Goal: Information Seeking & Learning: Learn about a topic

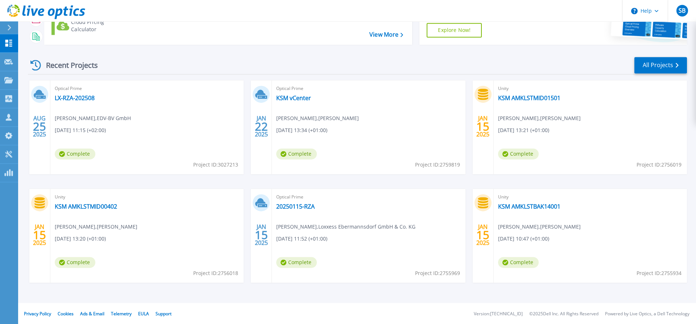
scroll to position [78, 0]
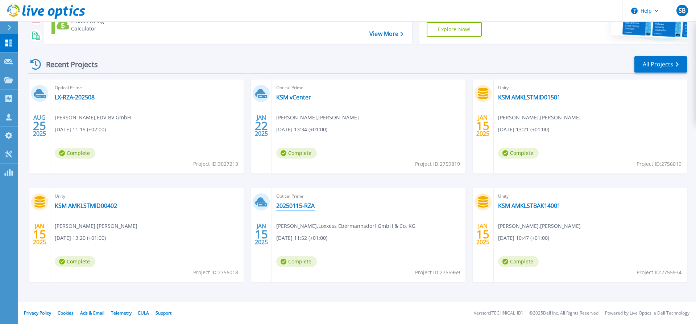
click at [302, 205] on link "20250115-RZA" at bounding box center [295, 205] width 38 height 7
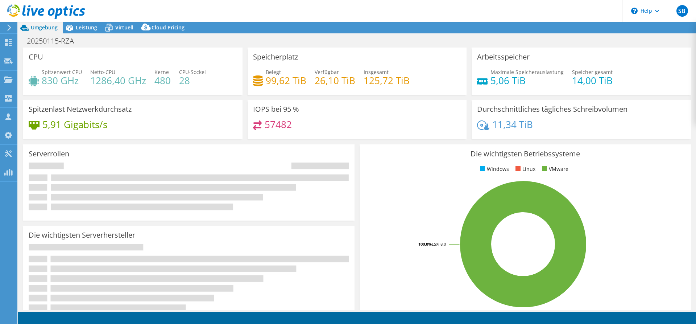
select select "USD"
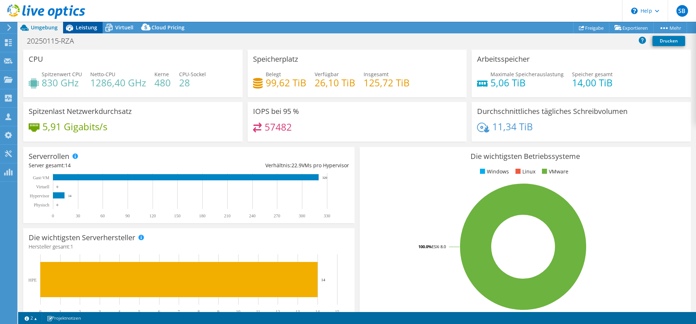
click at [87, 30] on span "Leistung" at bounding box center [86, 27] width 21 height 7
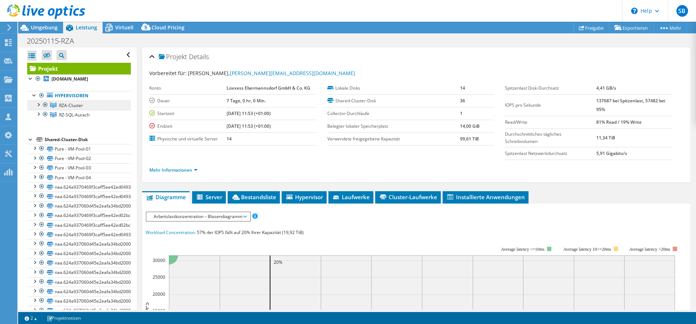
click at [82, 107] on span "RZA-Cluster" at bounding box center [71, 105] width 24 height 6
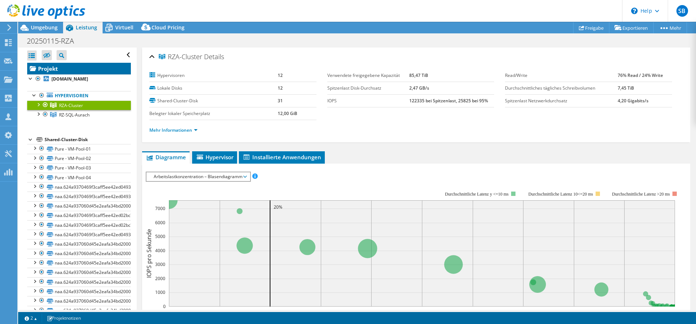
click at [87, 68] on link "Projekt" at bounding box center [79, 69] width 104 height 12
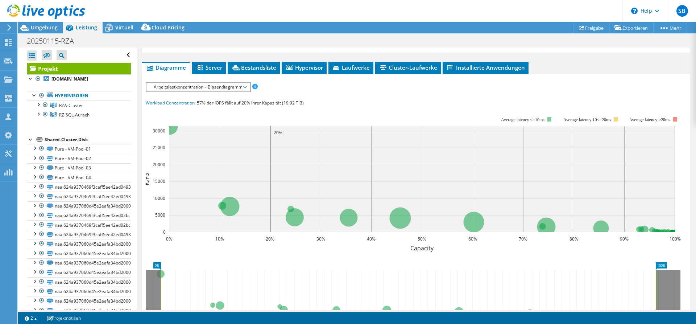
scroll to position [148, 0]
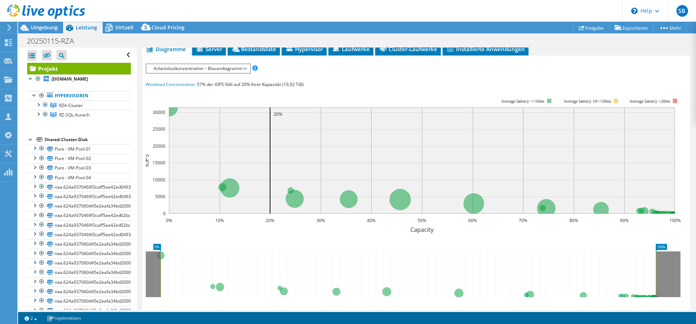
click at [234, 69] on span "Arbeitslastkonzentration – Blasendiagramm" at bounding box center [198, 68] width 96 height 9
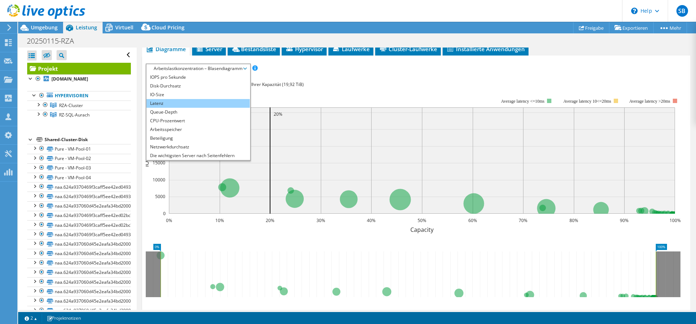
click at [186, 100] on li "Latenz" at bounding box center [198, 103] width 103 height 9
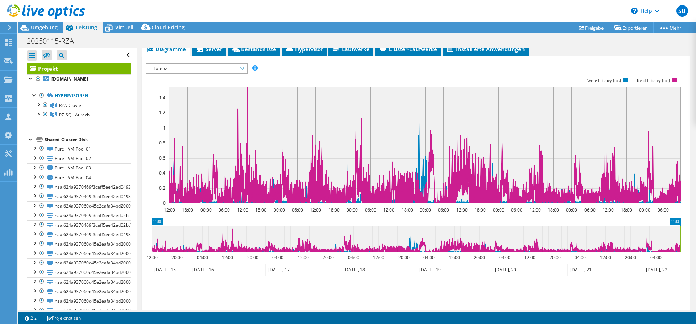
click at [238, 69] on span "Latenz" at bounding box center [196, 68] width 93 height 9
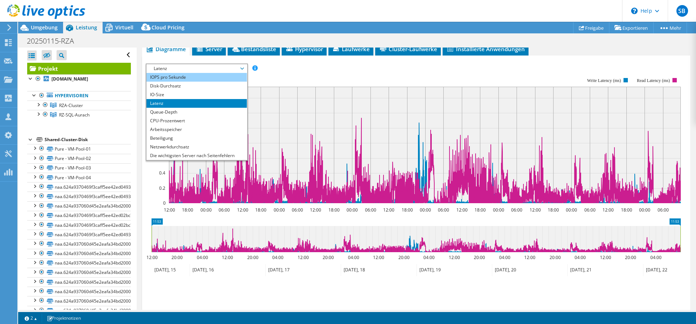
click at [195, 77] on li "IOPS pro Sekunde" at bounding box center [197, 77] width 100 height 9
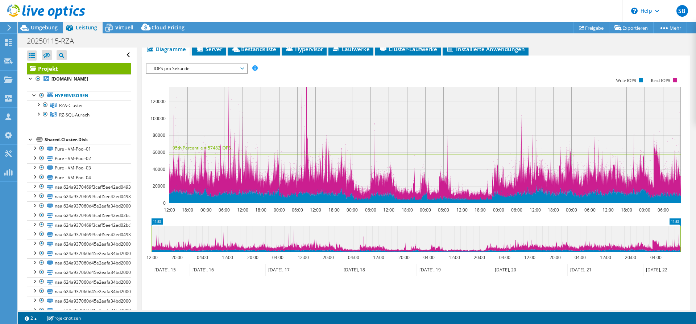
click at [216, 68] on span "IOPS pro Sekunde" at bounding box center [196, 68] width 93 height 9
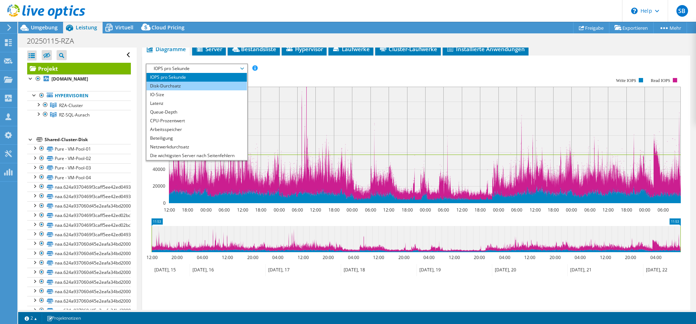
click at [193, 83] on li "Disk-Durchsatz" at bounding box center [197, 86] width 100 height 9
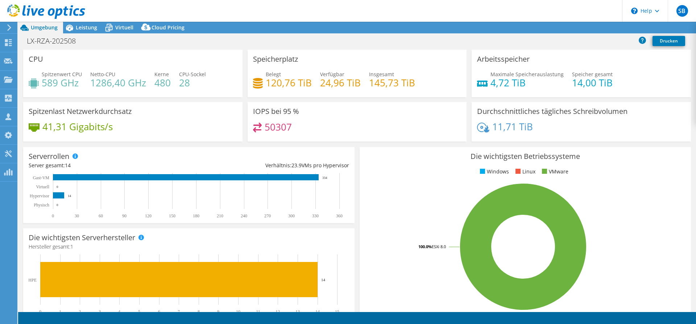
select select "USD"
click at [90, 29] on span "Leistung" at bounding box center [86, 27] width 21 height 7
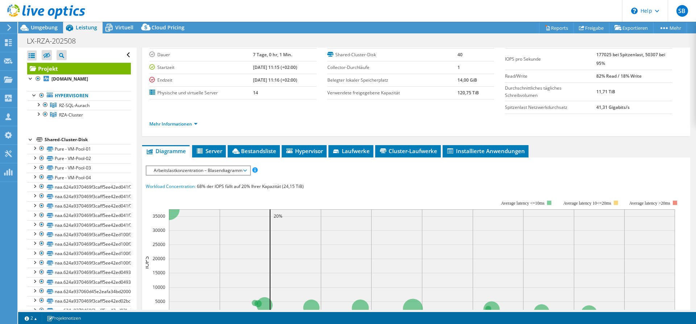
scroll to position [74, 0]
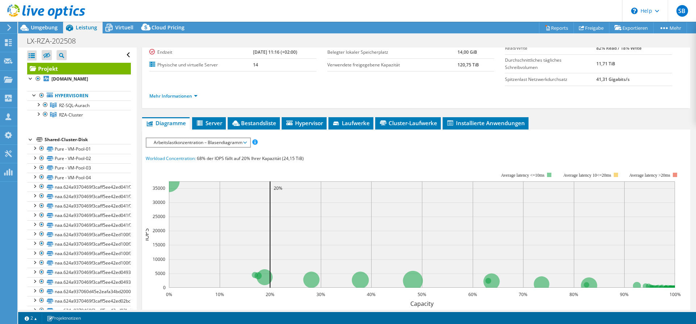
click at [224, 143] on span "Arbeitslastkonzentration – Blasendiagramm" at bounding box center [198, 142] width 96 height 9
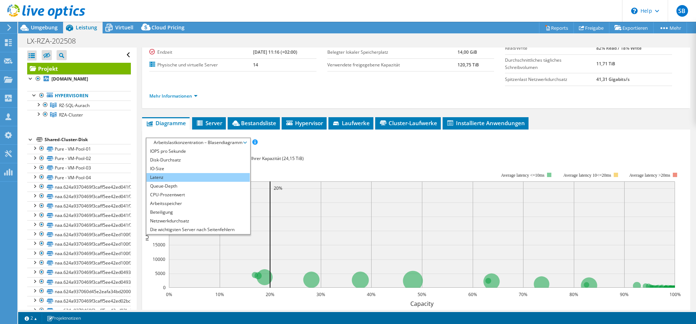
click at [180, 176] on li "Latenz" at bounding box center [198, 177] width 103 height 9
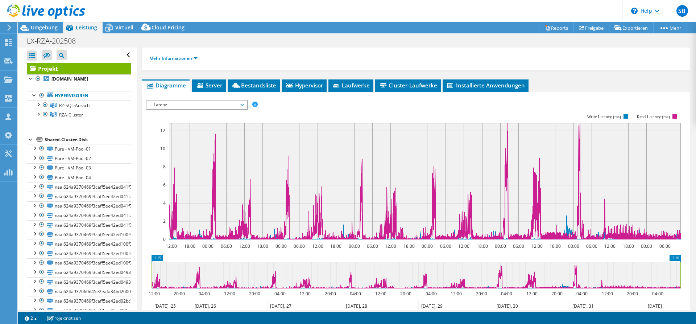
scroll to position [148, 0]
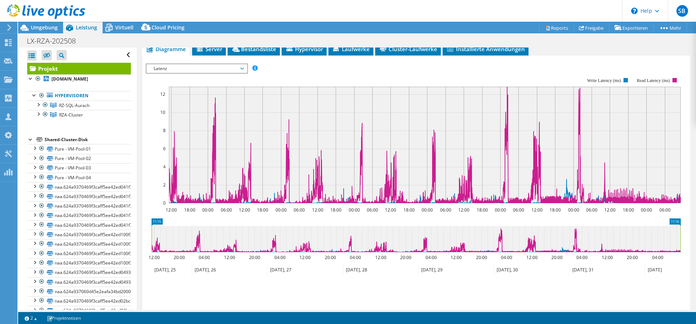
click at [220, 69] on span "Latenz" at bounding box center [196, 68] width 93 height 9
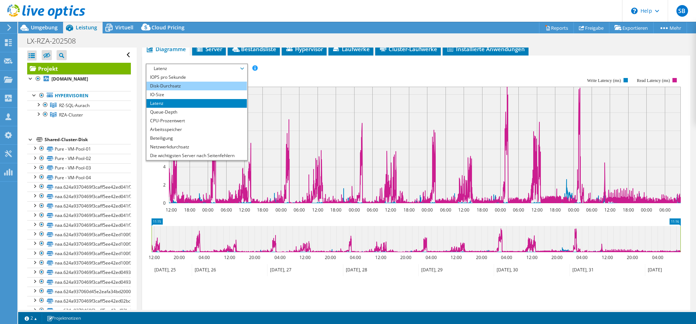
click at [182, 87] on li "Disk-Durchsatz" at bounding box center [197, 86] width 100 height 9
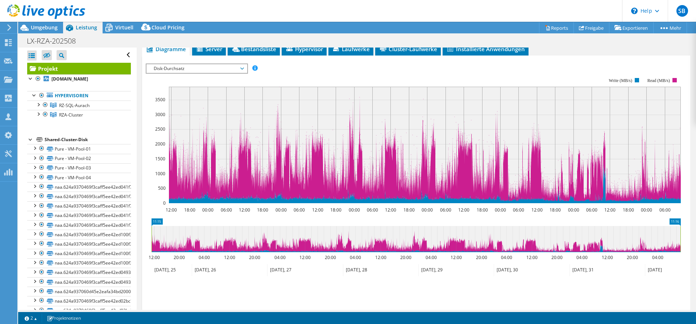
click at [238, 69] on span "Disk-Durchsatz" at bounding box center [196, 68] width 93 height 9
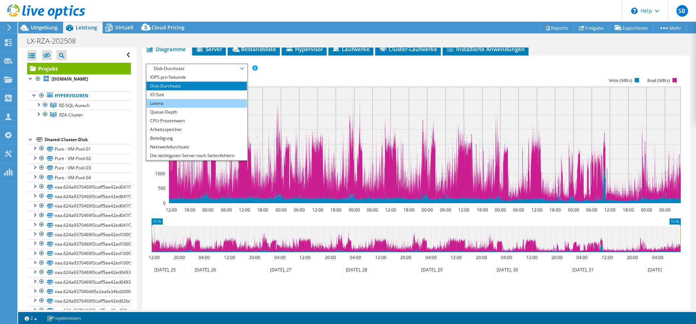
click at [199, 104] on li "Latenz" at bounding box center [197, 103] width 100 height 9
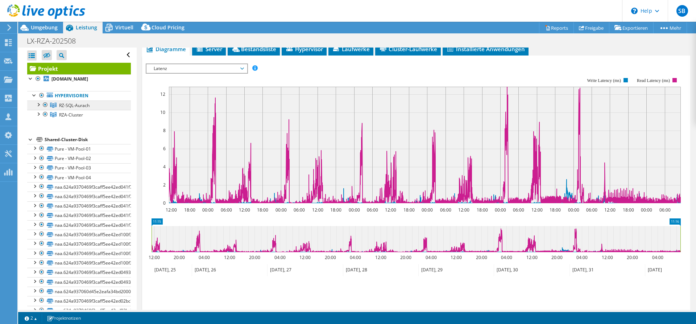
click at [98, 105] on link "RZ-SQL-Aurach" at bounding box center [79, 104] width 104 height 9
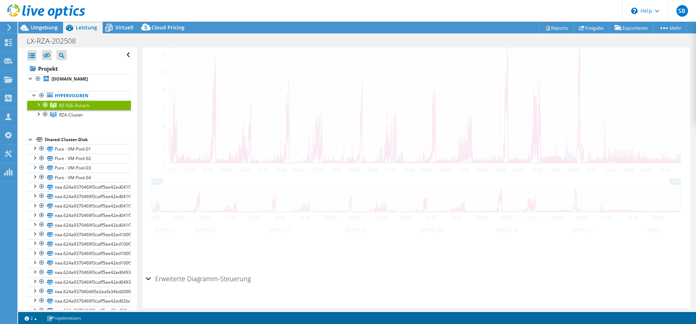
scroll to position [108, 0]
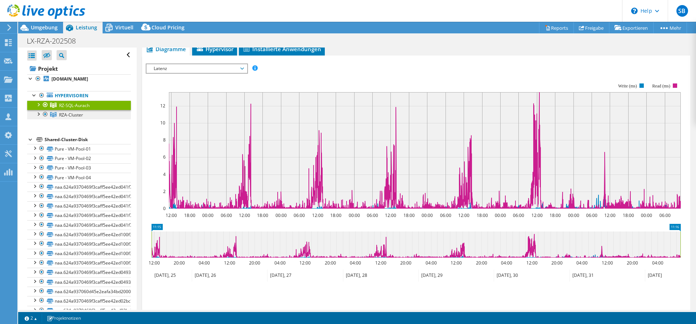
click at [95, 115] on link "RZA-Cluster" at bounding box center [79, 114] width 104 height 9
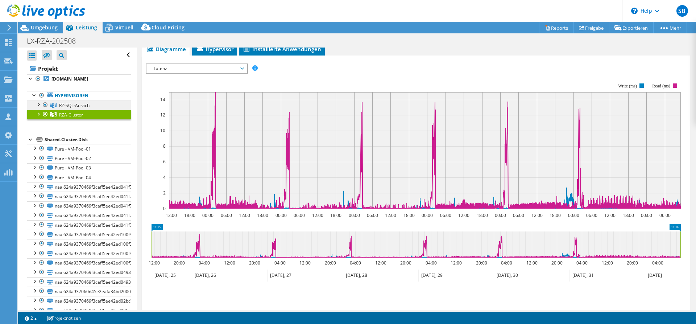
click at [102, 103] on link "RZ-SQL-Aurach" at bounding box center [79, 104] width 104 height 9
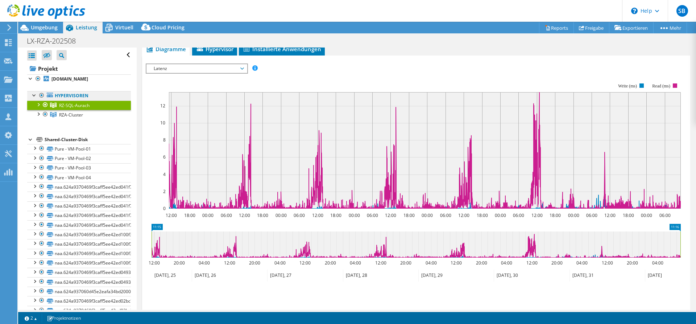
click at [101, 95] on link "Hypervisoren" at bounding box center [79, 95] width 104 height 9
click at [95, 98] on link "Hypervisoren" at bounding box center [79, 95] width 104 height 9
click at [82, 95] on link "Hypervisoren" at bounding box center [79, 95] width 104 height 9
click at [88, 78] on b "[DOMAIN_NAME]" at bounding box center [69, 79] width 37 height 6
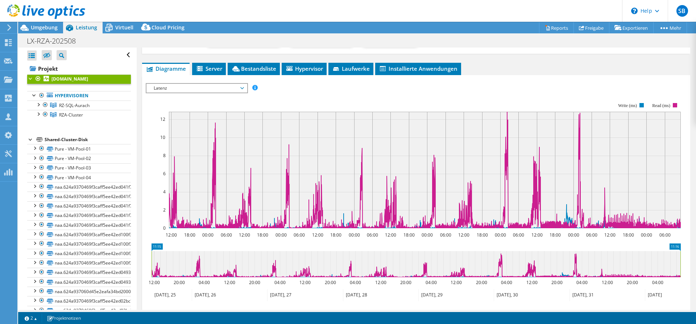
scroll to position [128, 0]
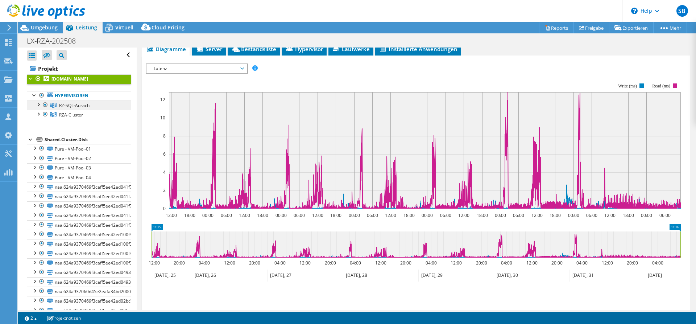
click at [94, 106] on link "RZ-SQL-Aurach" at bounding box center [79, 104] width 104 height 9
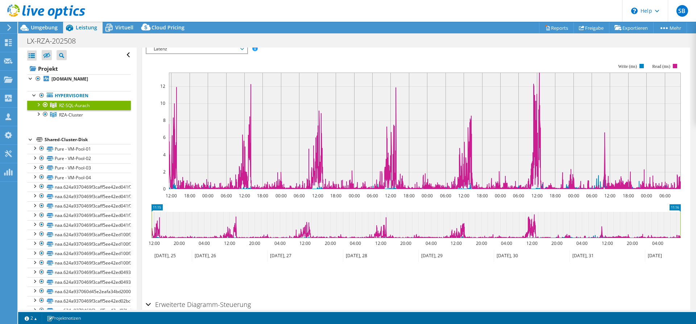
scroll to position [108, 0]
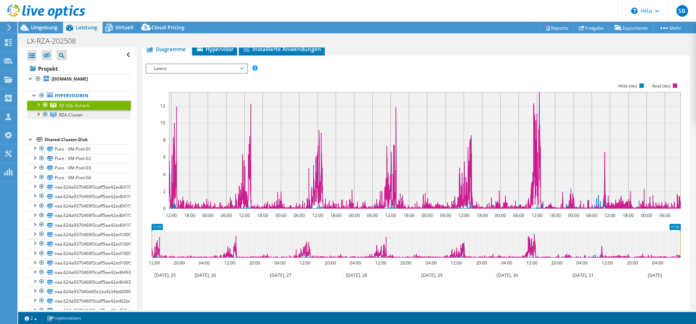
click at [94, 116] on link "RZA-Cluster" at bounding box center [79, 114] width 104 height 9
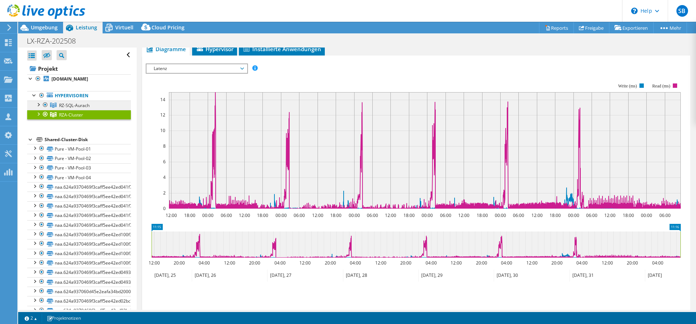
click at [97, 104] on link "RZ-SQL-Aurach" at bounding box center [79, 104] width 104 height 9
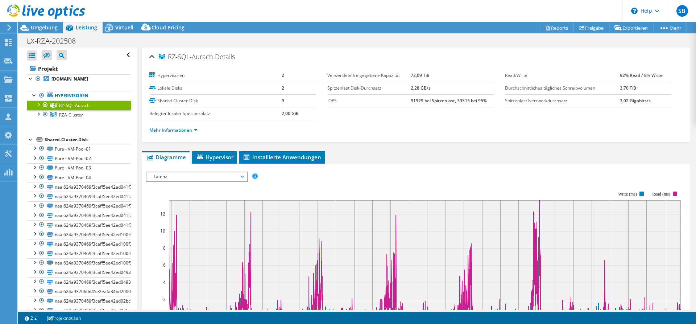
select select "USD"
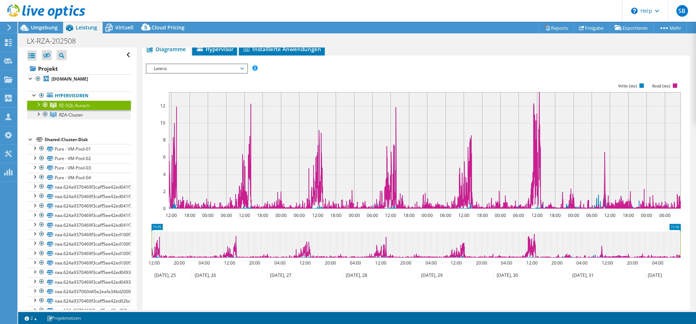
click at [110, 114] on link "RZA-Cluster" at bounding box center [79, 114] width 104 height 9
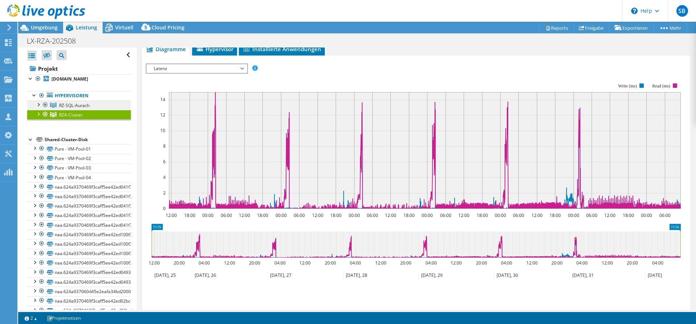
click at [108, 106] on link "RZ-SQL-Aurach" at bounding box center [79, 104] width 104 height 9
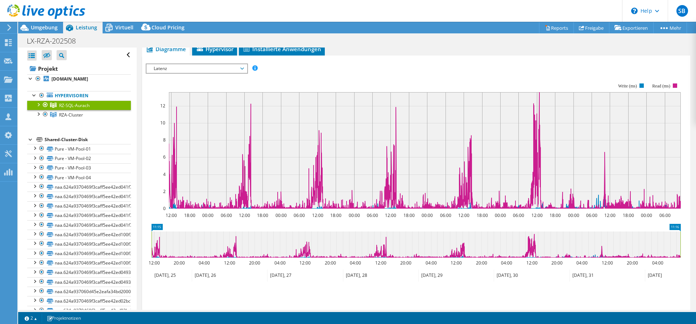
click at [240, 71] on span "Latenz" at bounding box center [196, 68] width 93 height 9
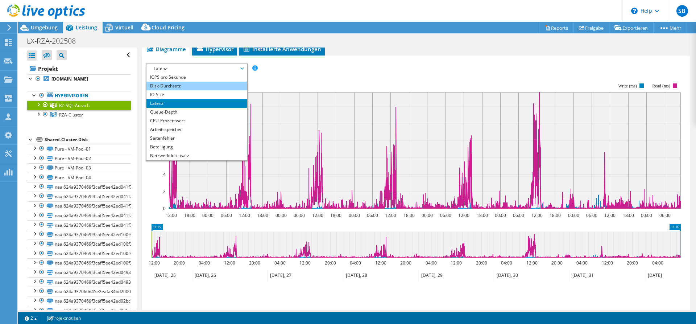
click at [189, 84] on li "Disk-Durchsatz" at bounding box center [197, 86] width 100 height 9
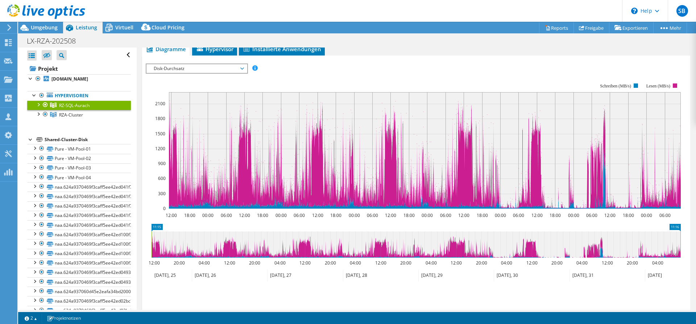
click at [205, 68] on span "Disk-Durchsatz" at bounding box center [196, 68] width 93 height 9
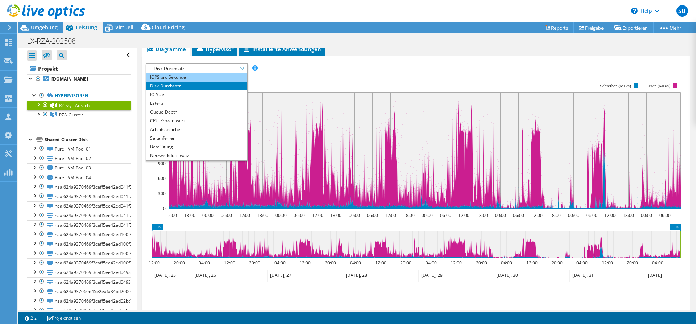
click at [198, 78] on li "IOPS pro Sekunde" at bounding box center [197, 77] width 100 height 9
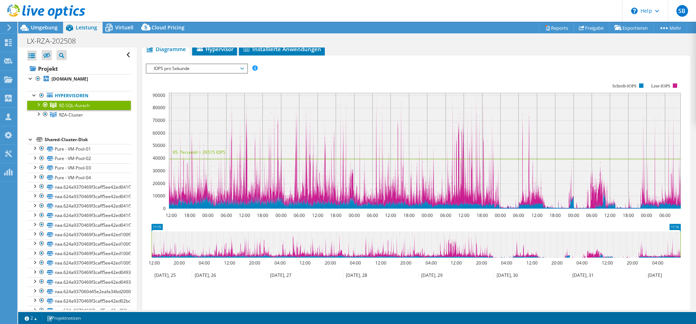
click at [207, 69] on span "IOPS pro Sekunde" at bounding box center [196, 68] width 93 height 9
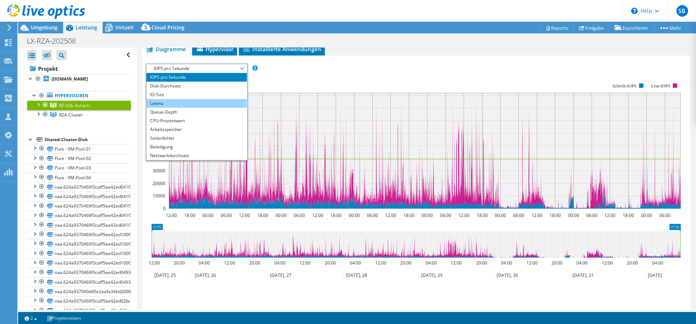
click at [191, 104] on li "Latenz" at bounding box center [197, 103] width 100 height 9
